Goal: Task Accomplishment & Management: Complete application form

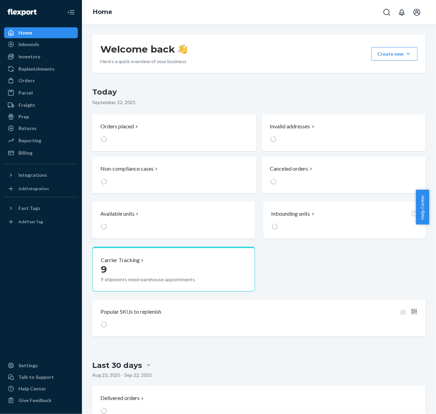
click at [35, 50] on ul "Home Inbounds Shipping Plans Problems Inventory Products Branded Packaging Repl…" at bounding box center [41, 92] width 74 height 131
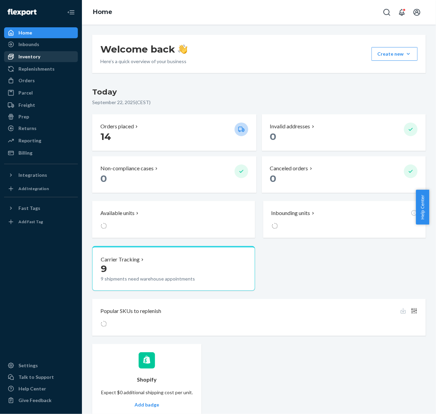
click at [37, 51] on link "Inventory" at bounding box center [41, 56] width 74 height 11
click at [41, 59] on div "Inventory" at bounding box center [41, 57] width 72 height 10
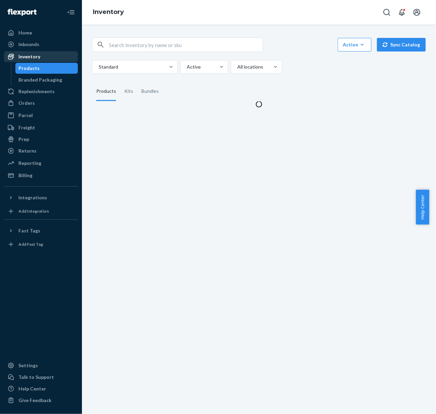
click at [41, 59] on div "Inventory" at bounding box center [41, 57] width 72 height 10
click at [136, 41] on input "text" at bounding box center [185, 45] width 153 height 14
paste input "2510697U02242"
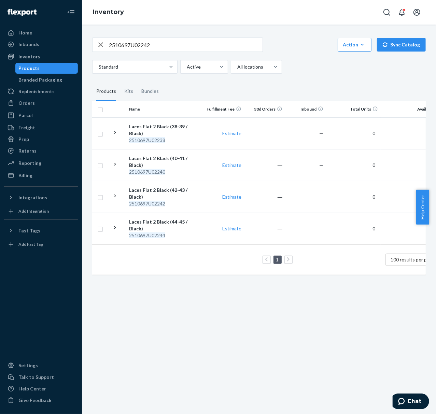
click at [332, 84] on fieldset "Products Kits Bundles" at bounding box center [258, 91] width 333 height 19
paste input "0400"
drag, startPoint x: 181, startPoint y: 43, endPoint x: -1, endPoint y: -5, distance: 188.2
click at [0, 0] on html "Home Inbounds Shipping Plans Problems Inventory Products Branded Packaging Repl…" at bounding box center [218, 207] width 436 height 414
type input "2510697U00400"
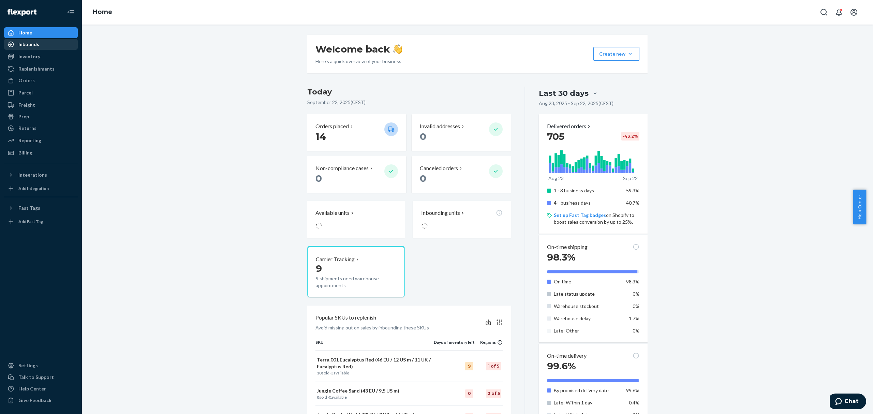
click at [36, 46] on div "Inbounds" at bounding box center [28, 44] width 21 height 7
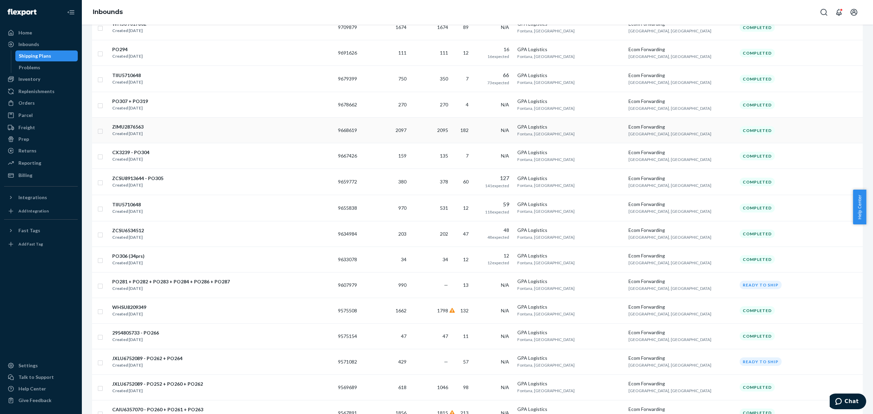
scroll to position [455, 0]
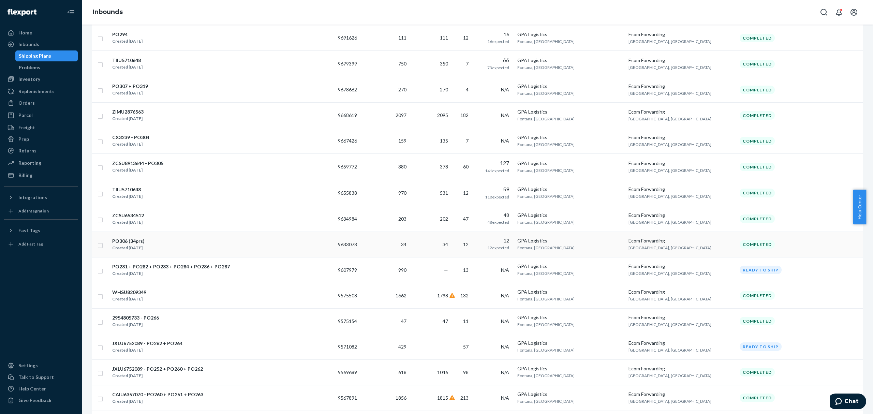
click at [155, 251] on div "PO306 (34prs) Created [DATE]" at bounding box center [222, 244] width 221 height 14
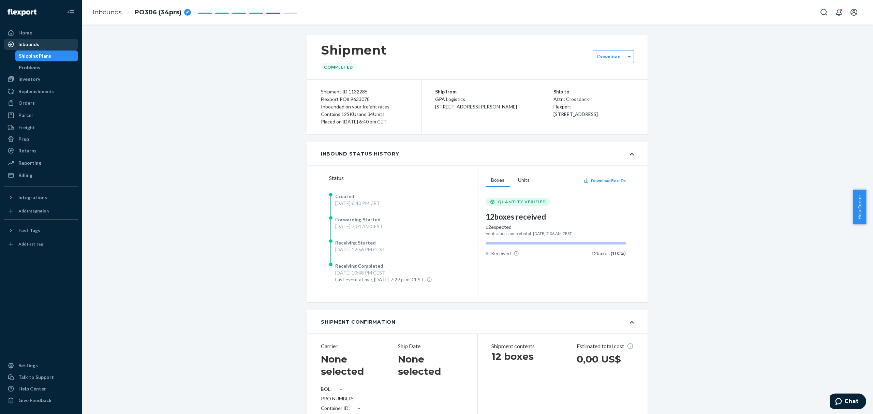
click at [23, 33] on div "Home" at bounding box center [25, 32] width 14 height 7
click at [29, 40] on div "Inbounds" at bounding box center [41, 45] width 72 height 10
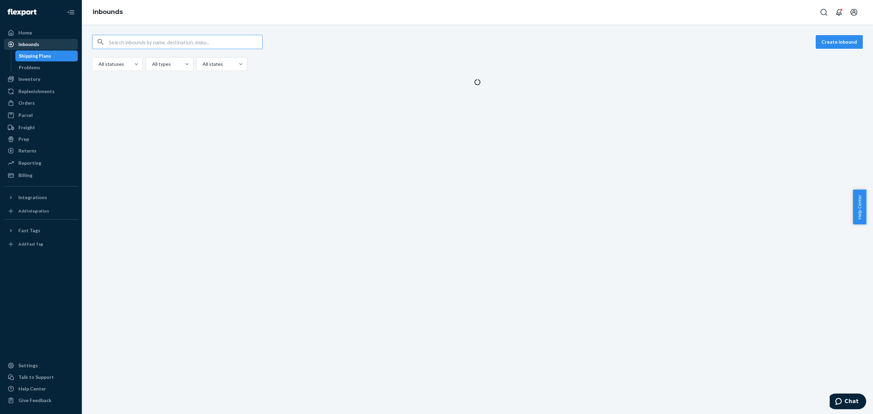
click at [31, 41] on div "Inbounds" at bounding box center [28, 44] width 21 height 7
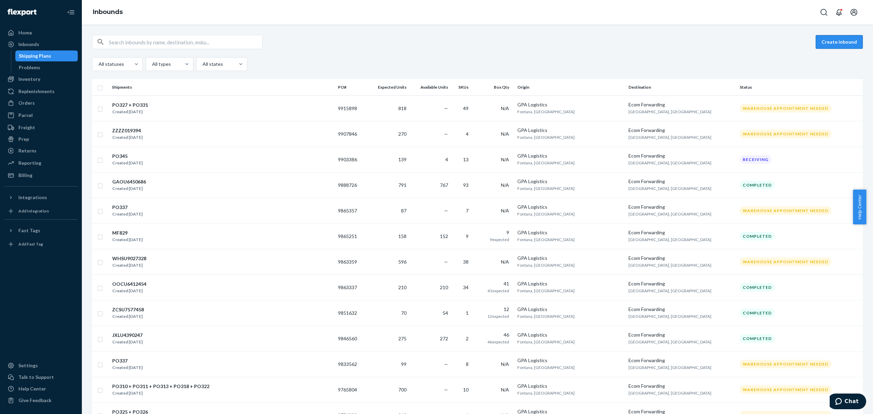
click at [828, 39] on button "Create inbound" at bounding box center [839, 42] width 47 height 14
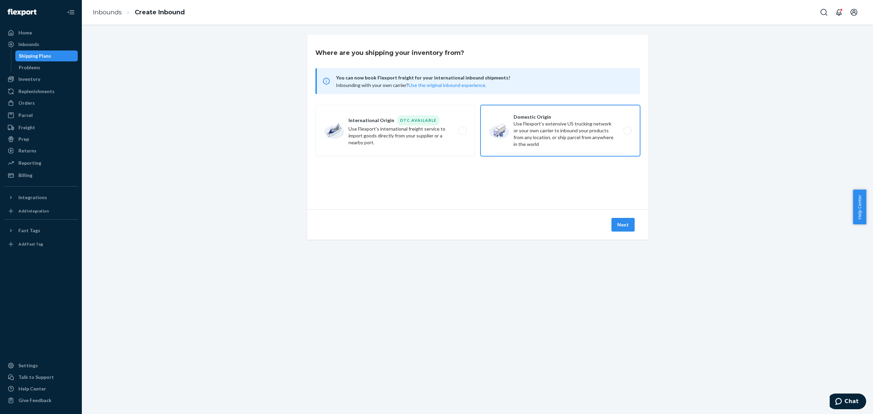
click at [527, 123] on label "Domestic Origin Use Flexport’s extensive US trucking network or your own carrie…" at bounding box center [561, 130] width 160 height 51
click at [627, 129] on input "Domestic Origin Use Flexport’s extensive US trucking network or your own carrie…" at bounding box center [629, 131] width 4 height 4
radio input "true"
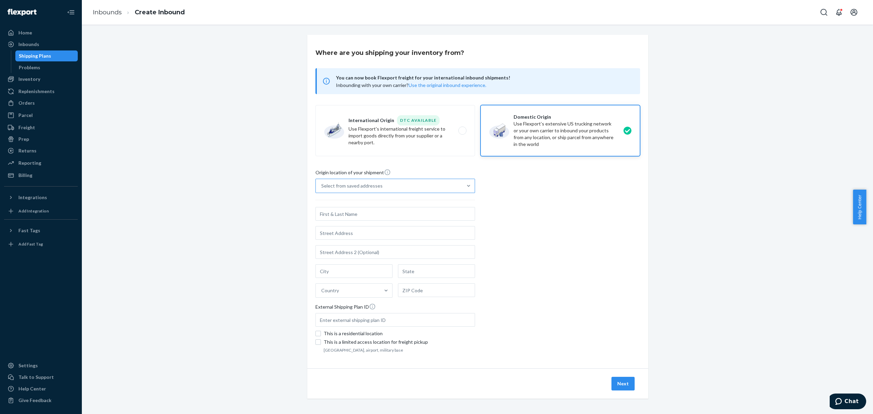
click at [422, 193] on div "Select from saved addresses" at bounding box center [389, 186] width 147 height 14
click at [322, 189] on input "Select from saved addresses" at bounding box center [321, 185] width 1 height 7
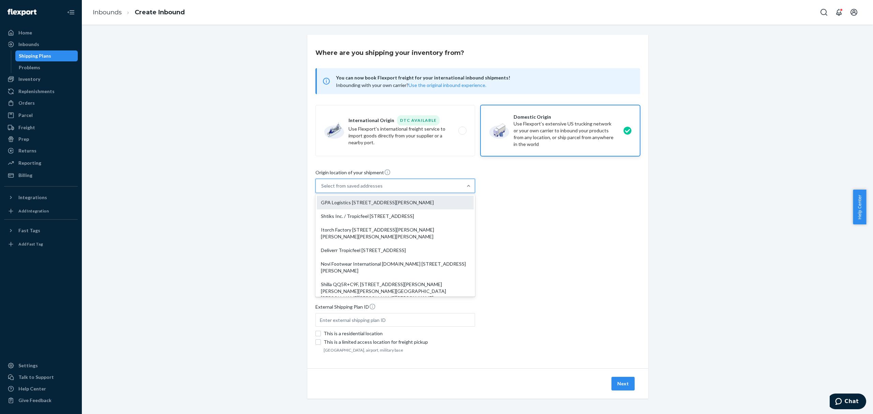
click at [392, 204] on div "GPA Logistics [STREET_ADDRESS][PERSON_NAME]" at bounding box center [395, 203] width 157 height 14
click at [322, 189] on input "option GPA Logistics [STREET_ADDRESS][PERSON_NAME]. 9 results available. Use Up…" at bounding box center [321, 185] width 1 height 7
type input "GPA Logistics"
type input "Fontana"
type input "CA"
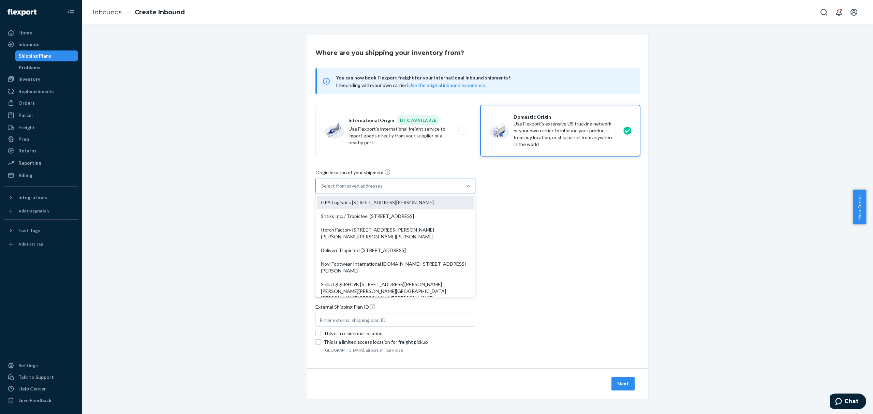
type input "92337"
type input "[STREET_ADDRESS][PERSON_NAME]"
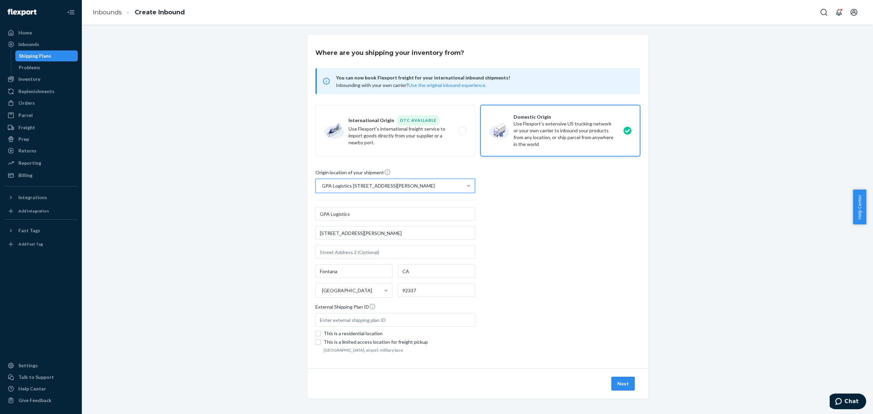
click at [625, 386] on button "Next" at bounding box center [623, 384] width 23 height 14
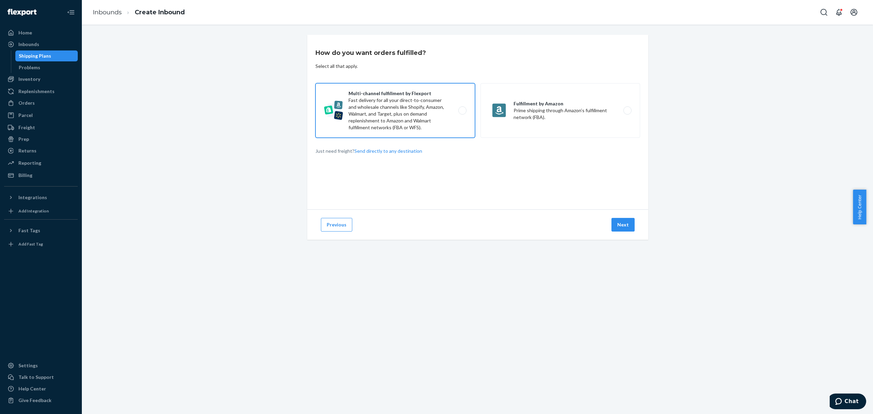
click at [419, 135] on label "Multi-channel fulfillment by Flexport Fast delivery for all your direct-to-cons…" at bounding box center [395, 110] width 160 height 55
click at [462, 113] on input "Multi-channel fulfillment by Flexport Fast delivery for all your direct-to-cons…" at bounding box center [464, 110] width 4 height 4
radio input "true"
click at [625, 231] on button "Next" at bounding box center [623, 225] width 23 height 14
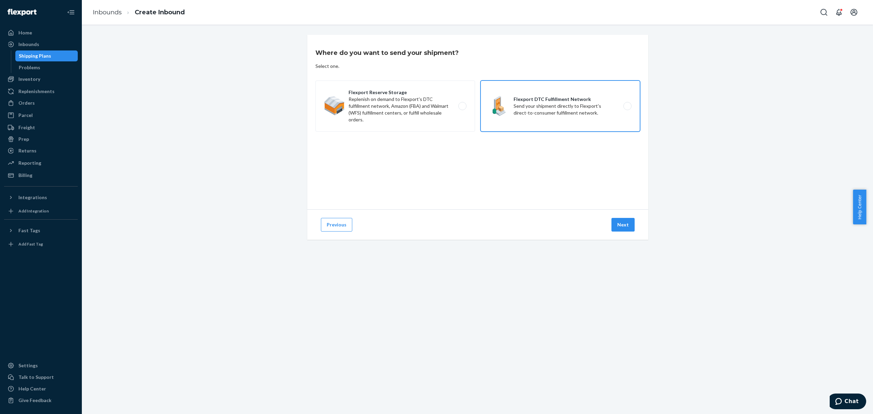
click at [522, 104] on label "Flexport DTC Fulfillment Network Send your shipment directly to Flexport's dire…" at bounding box center [561, 105] width 160 height 51
click at [627, 104] on input "Flexport DTC Fulfillment Network Send your shipment directly to Flexport's dire…" at bounding box center [629, 106] width 4 height 4
radio input "true"
click at [619, 229] on button "Next" at bounding box center [623, 225] width 23 height 14
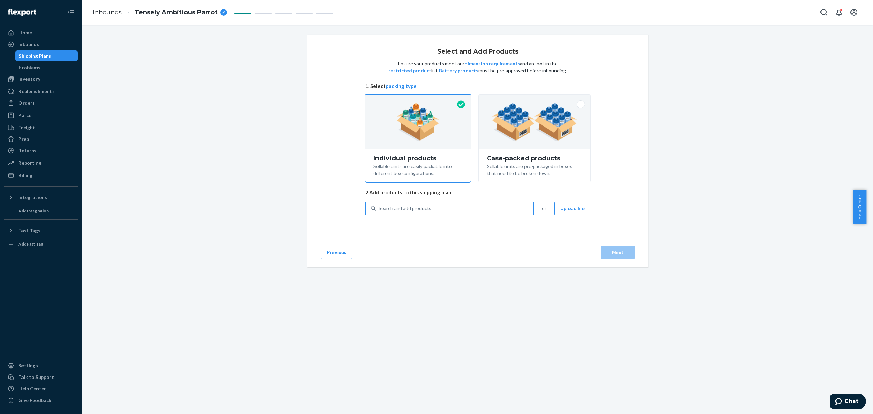
click at [444, 212] on div "Search and add products" at bounding box center [455, 208] width 158 height 12
click at [379, 212] on input "Search and add products" at bounding box center [379, 208] width 1 height 7
